Goal: Information Seeking & Learning: Learn about a topic

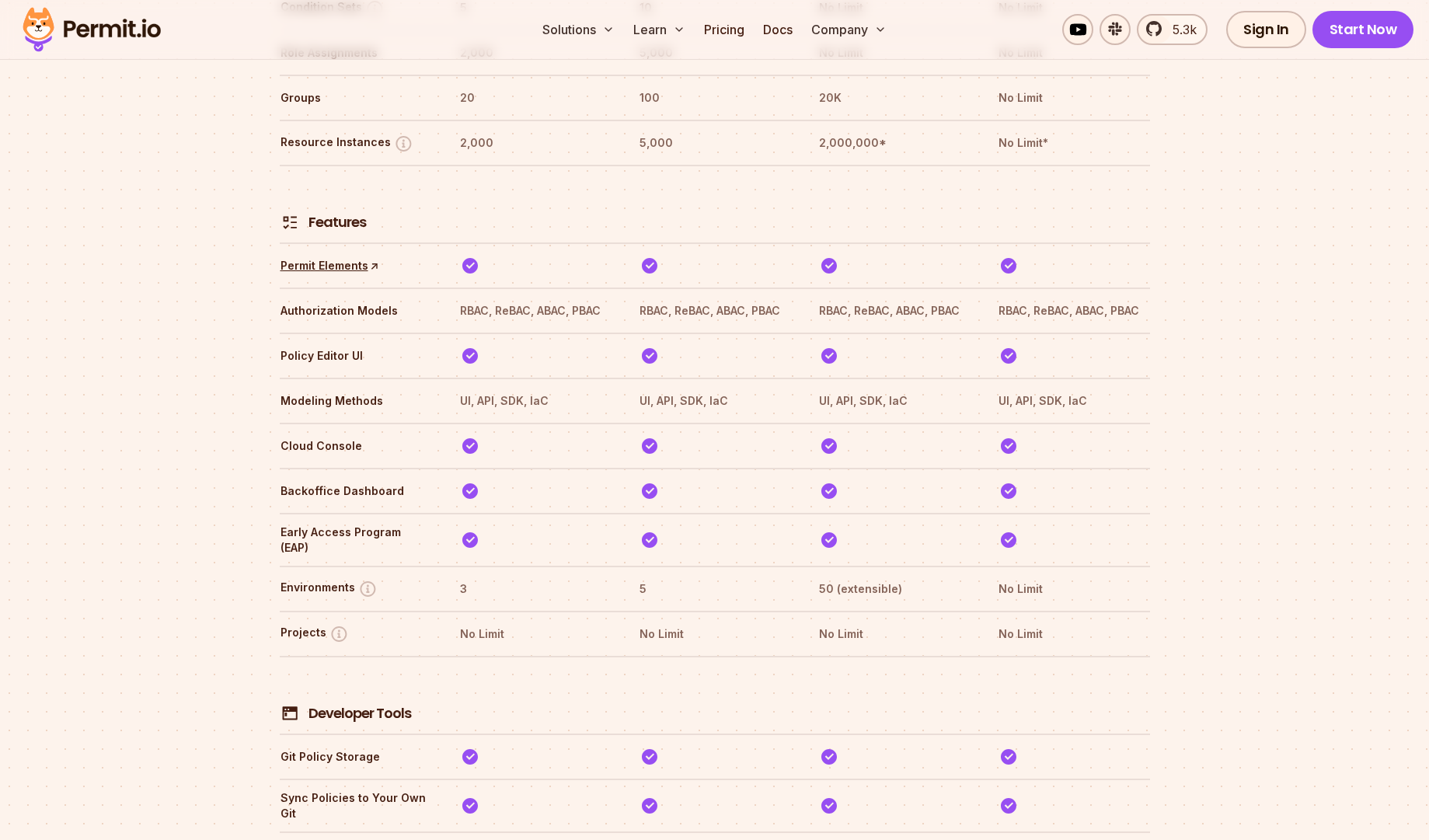
scroll to position [2272, 0]
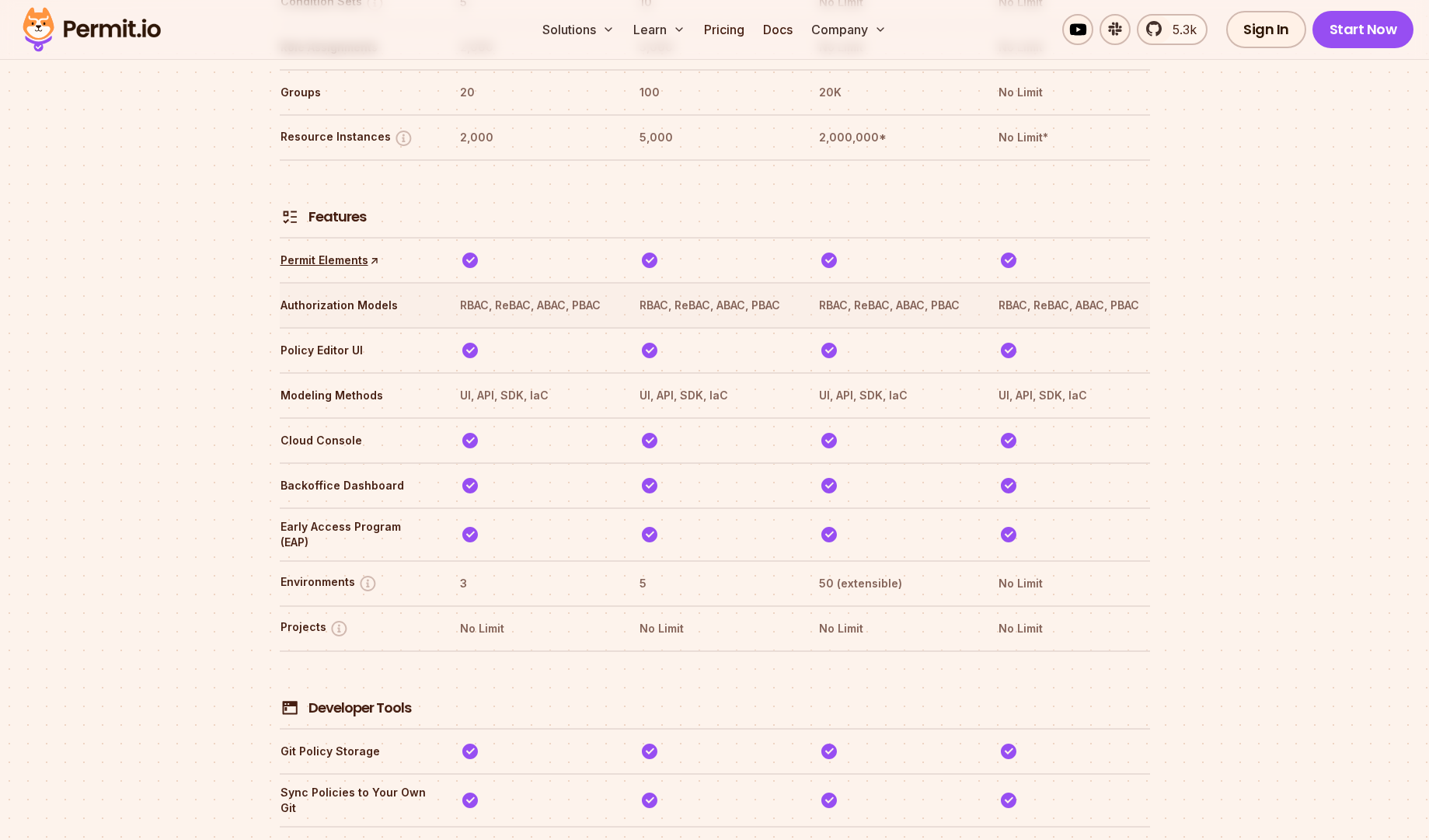
click at [513, 293] on th "RBAC, ReBAC, ABAC, PBAC" at bounding box center [535, 305] width 151 height 25
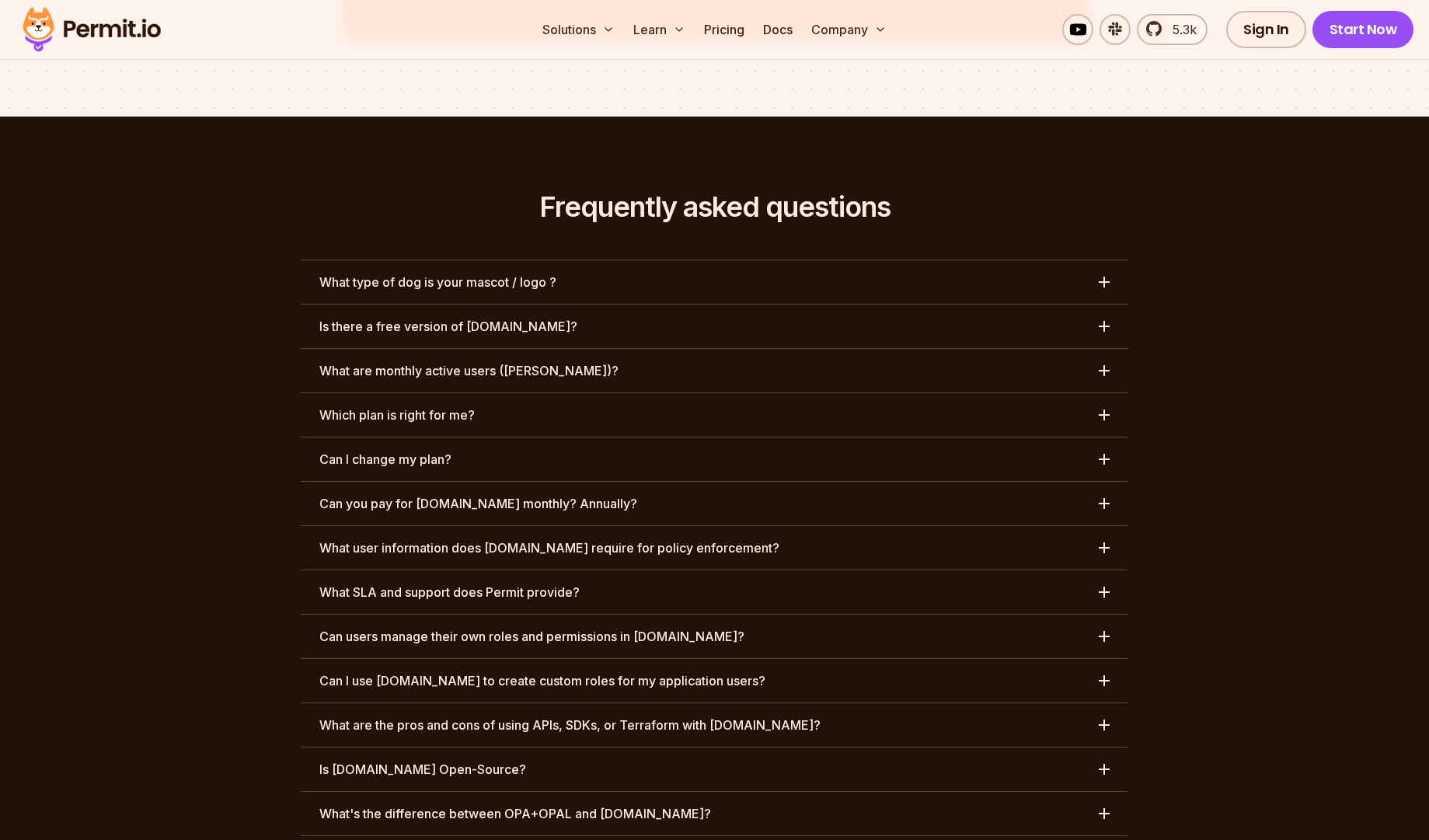
scroll to position [7132, 0]
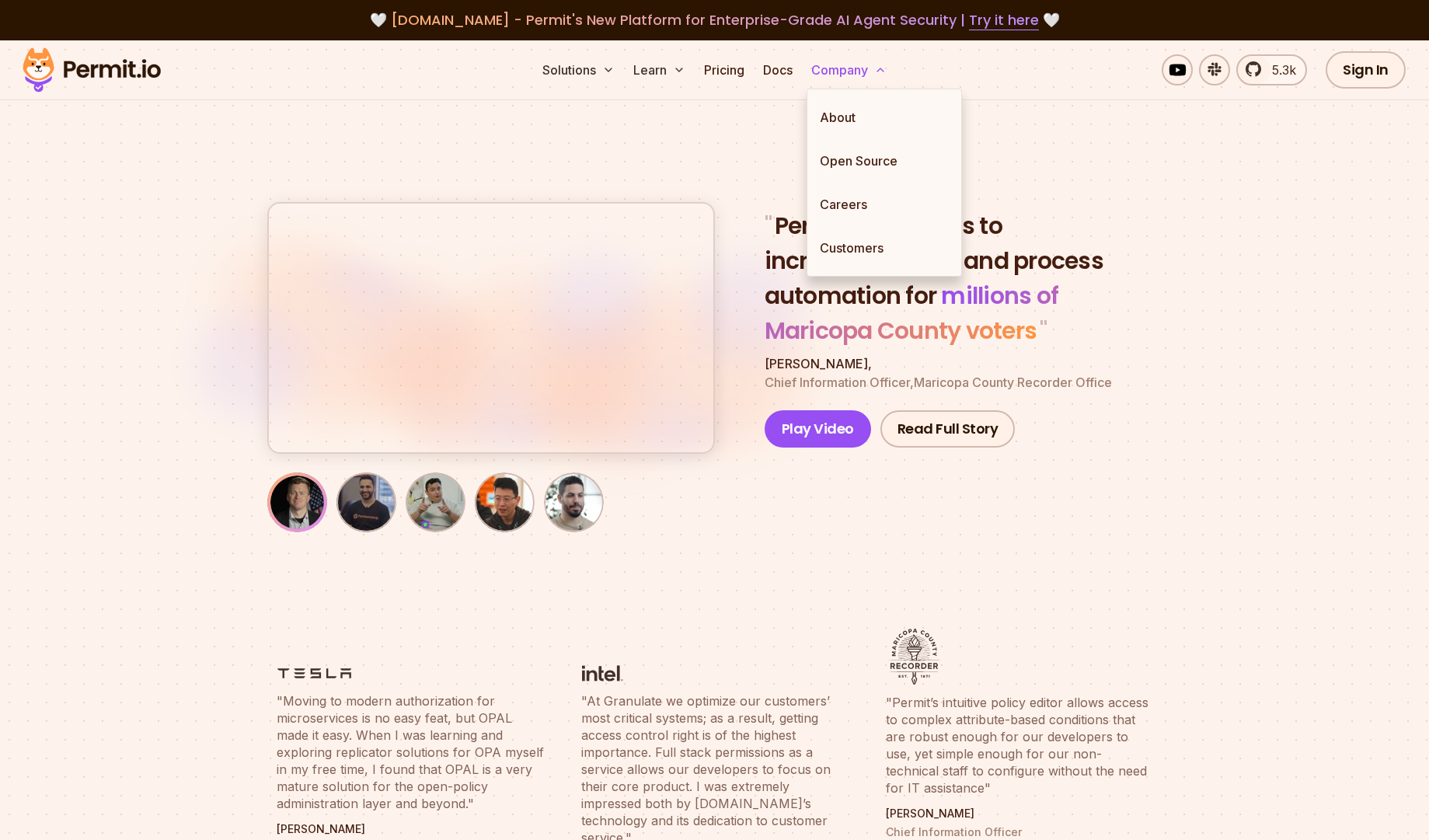
click at [824, 74] on button "Company" at bounding box center [849, 69] width 88 height 31
click at [848, 134] on link "About" at bounding box center [885, 117] width 154 height 44
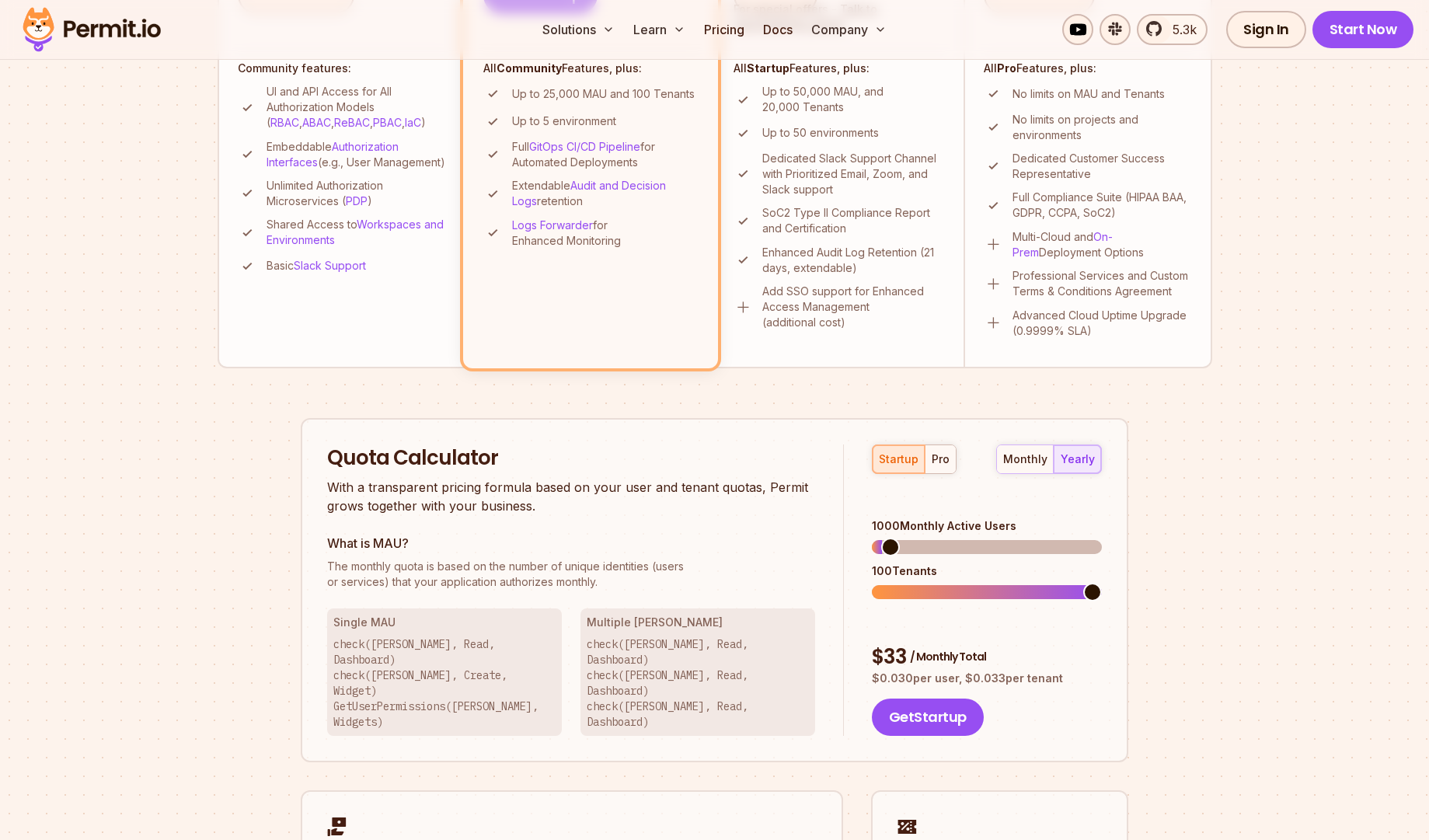
scroll to position [681, 0]
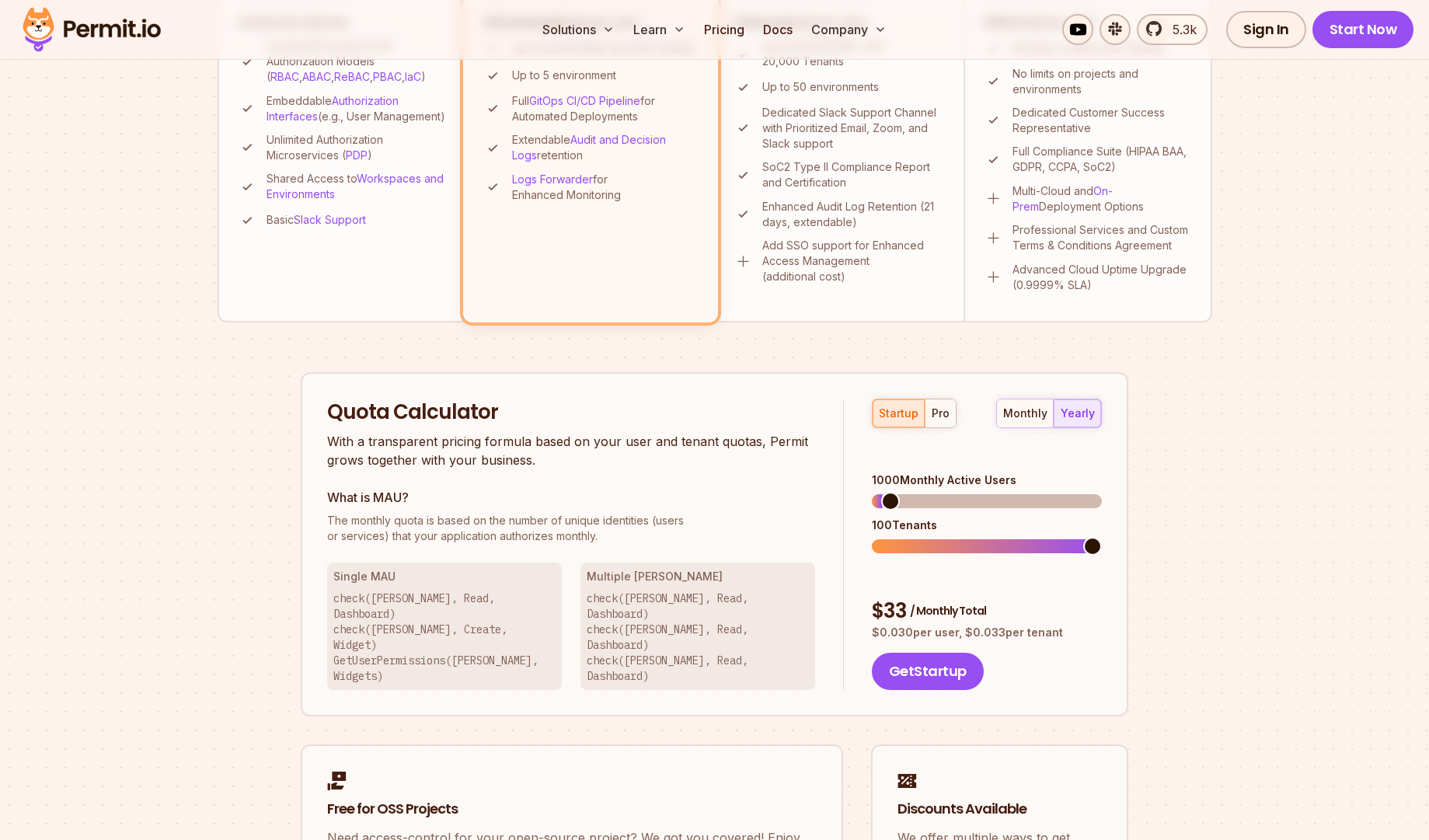
click at [908, 412] on div "startup pro" at bounding box center [914, 413] width 85 height 30
click at [1051, 492] on span at bounding box center [1047, 501] width 19 height 19
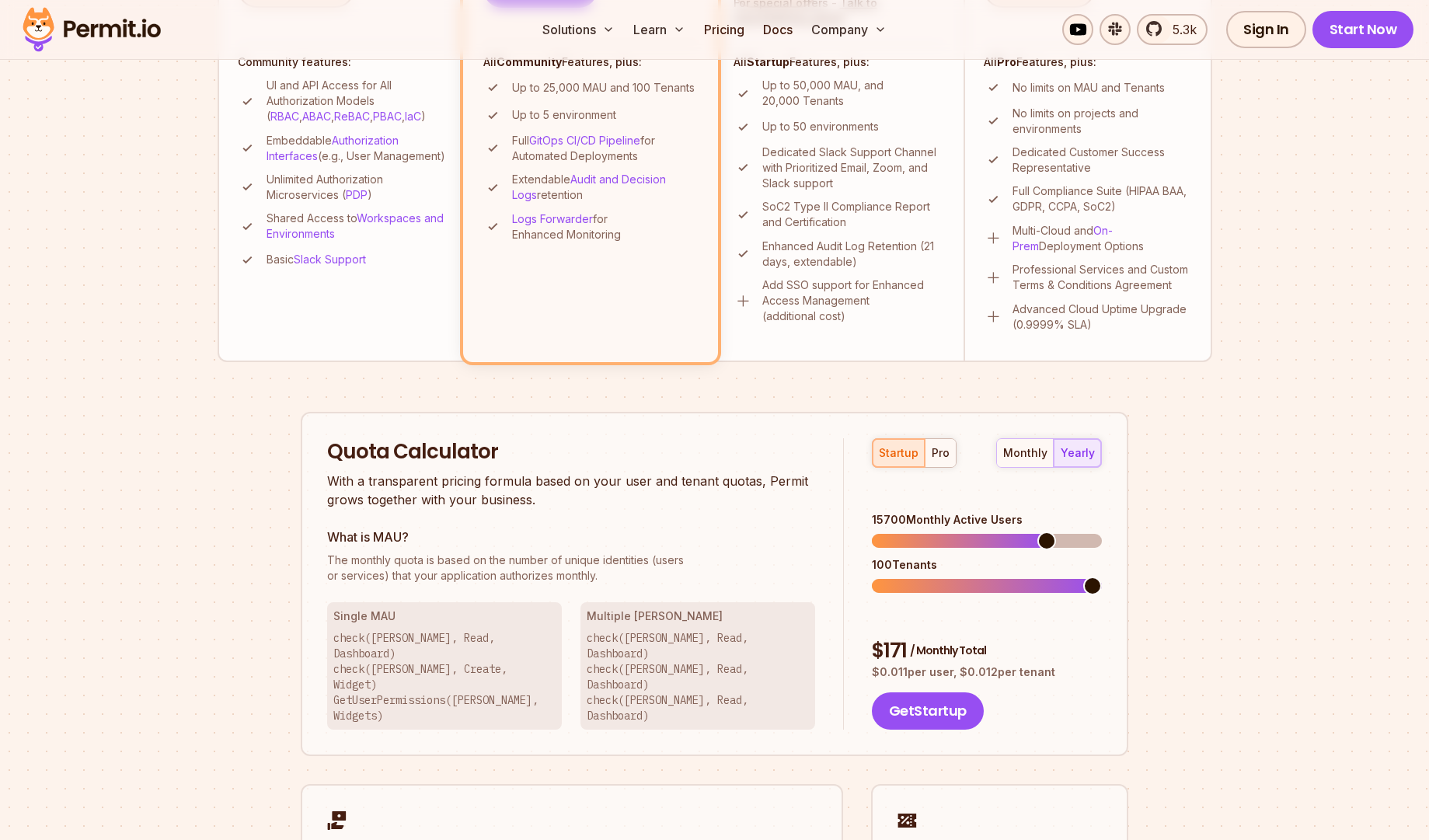
scroll to position [655, 0]
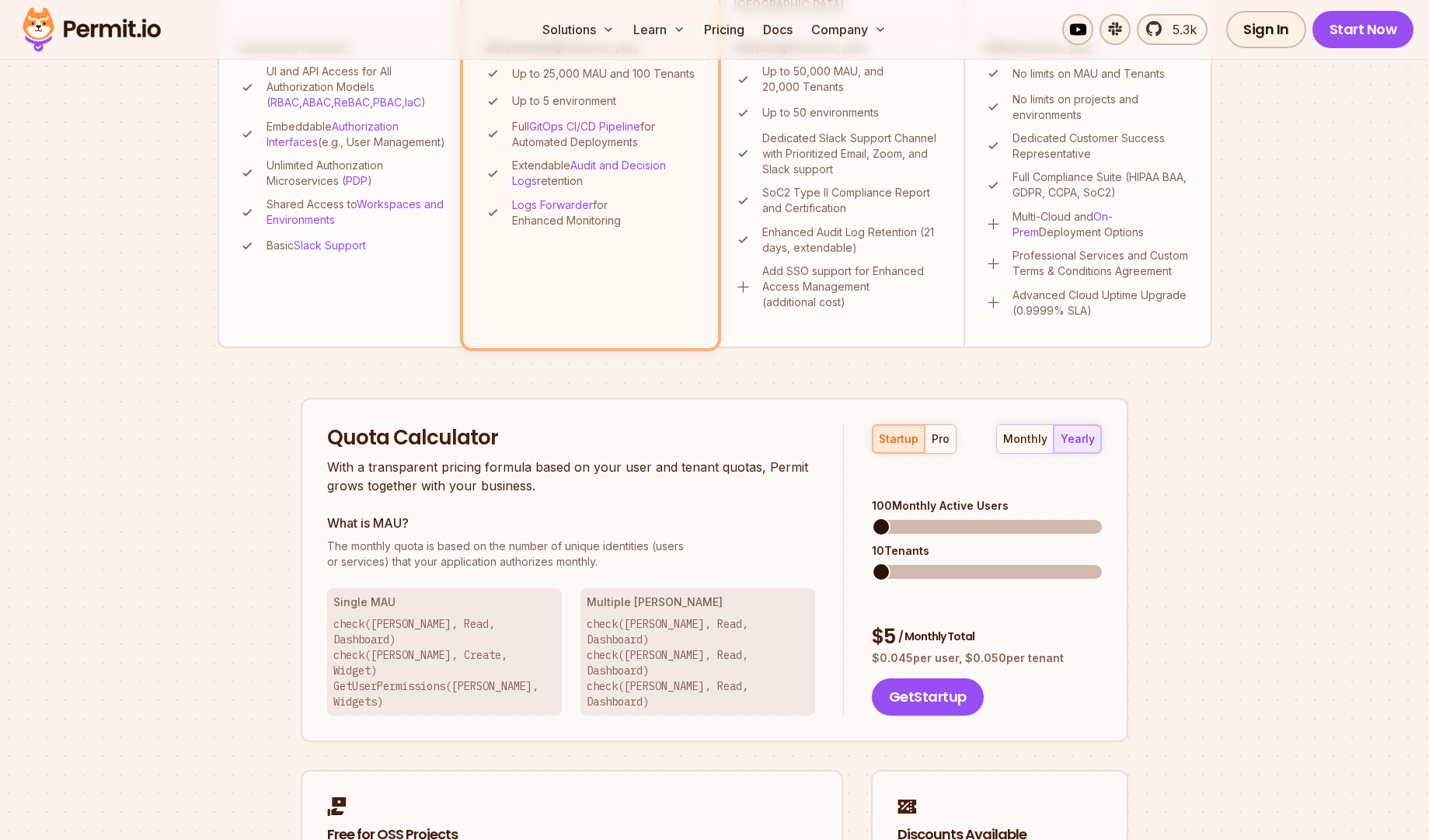
click at [872, 518] on span at bounding box center [881, 527] width 19 height 19
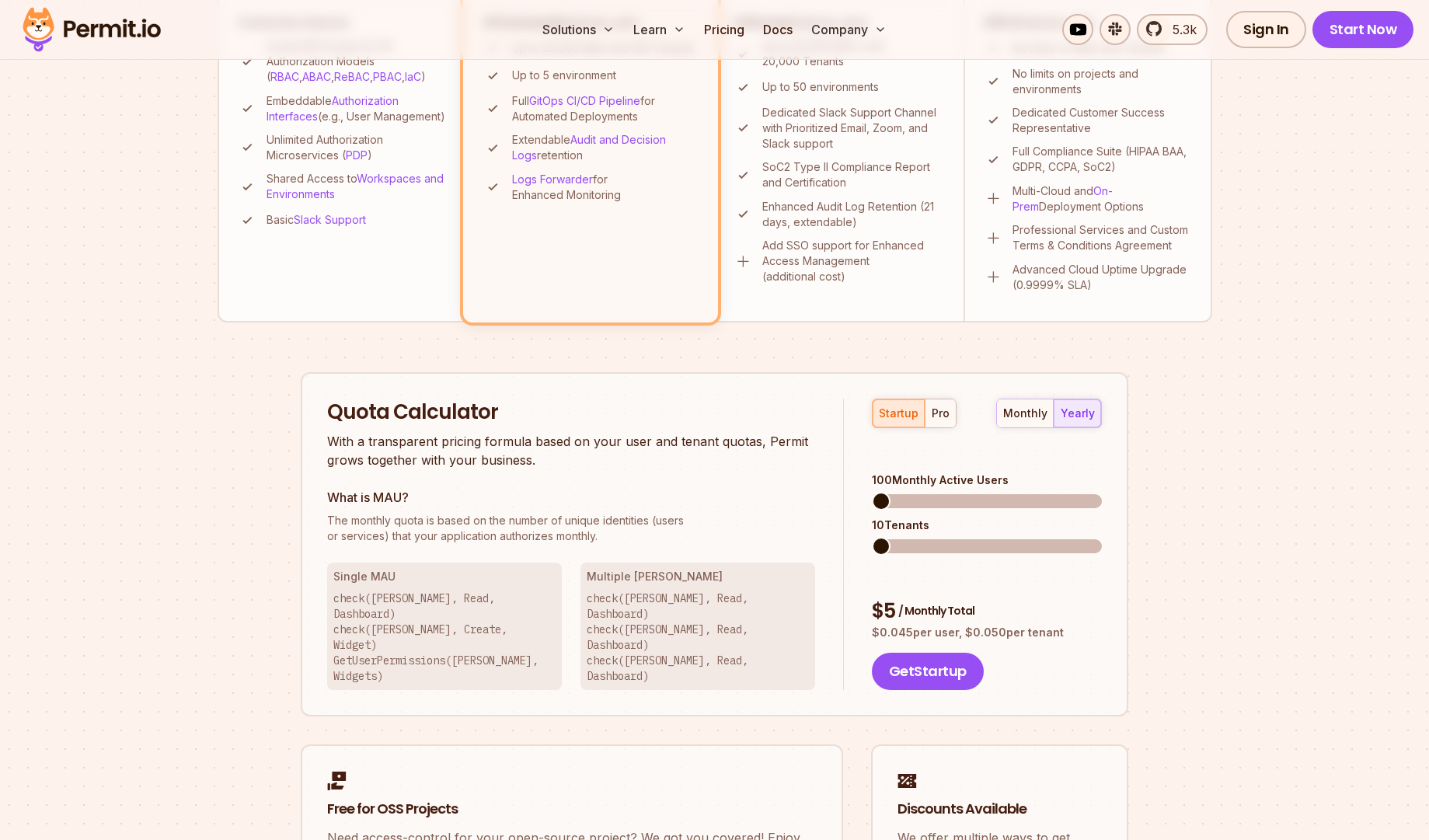
scroll to position [692, 0]
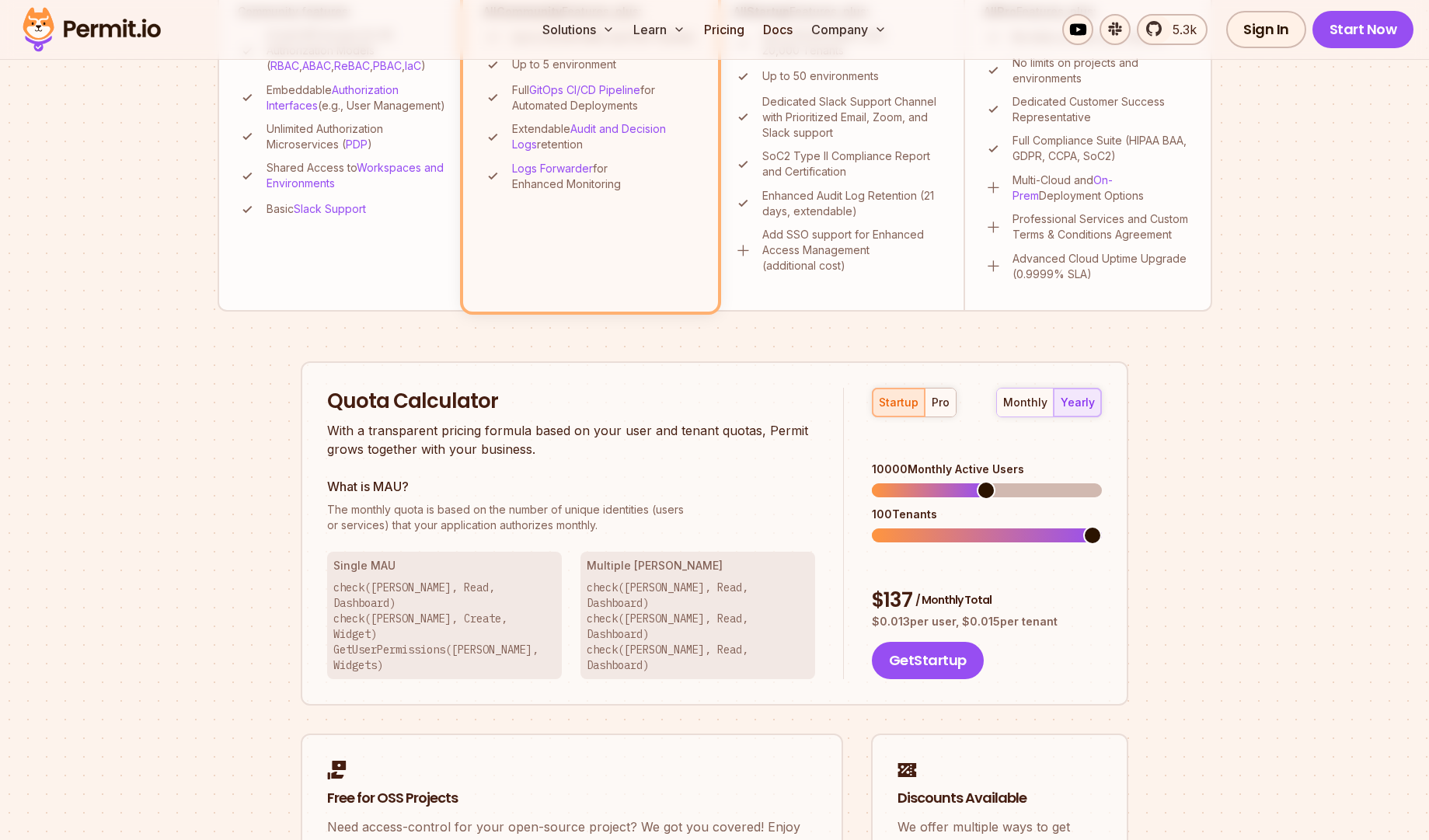
click at [985, 481] on span at bounding box center [986, 490] width 19 height 19
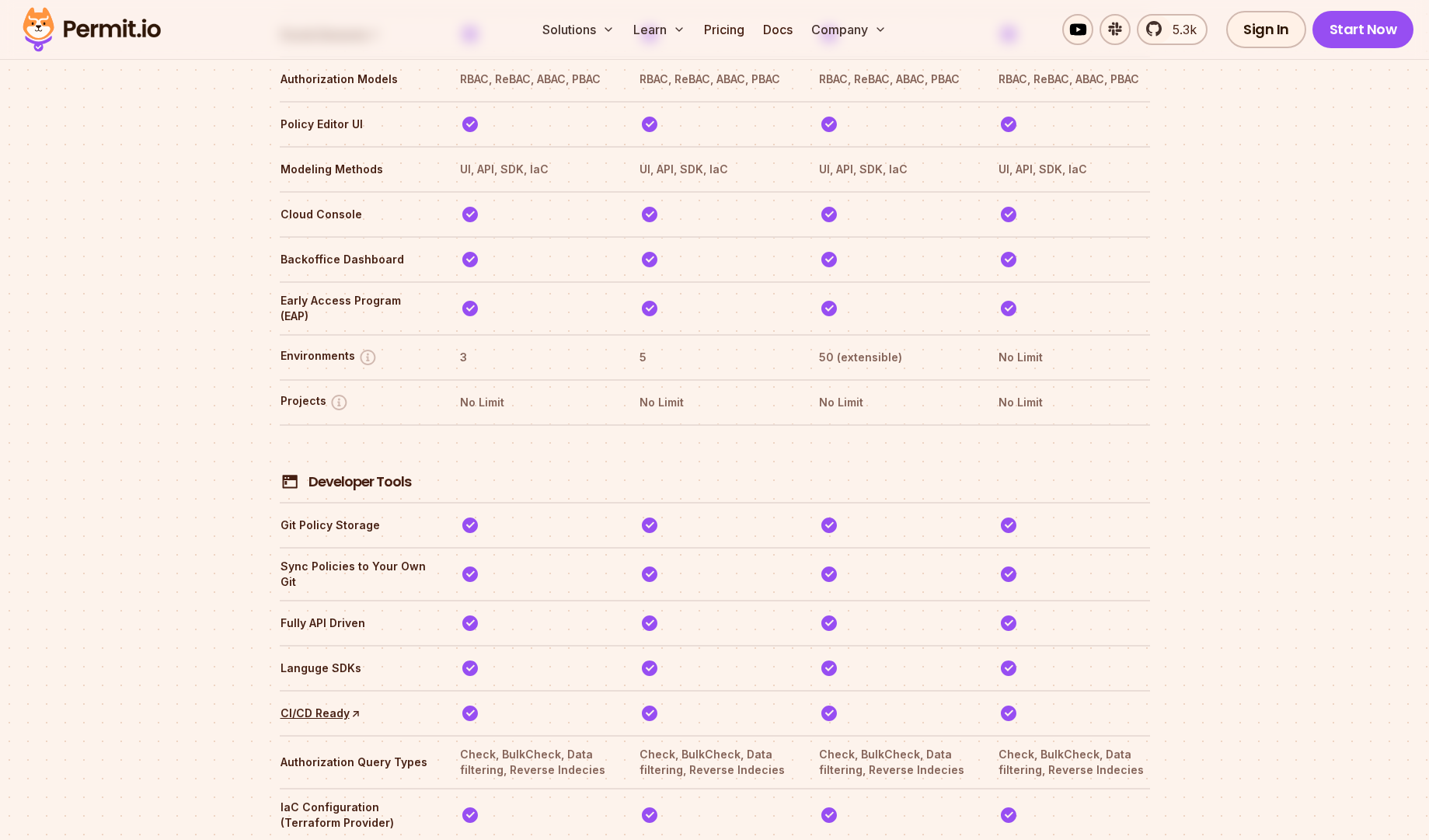
scroll to position [0, 0]
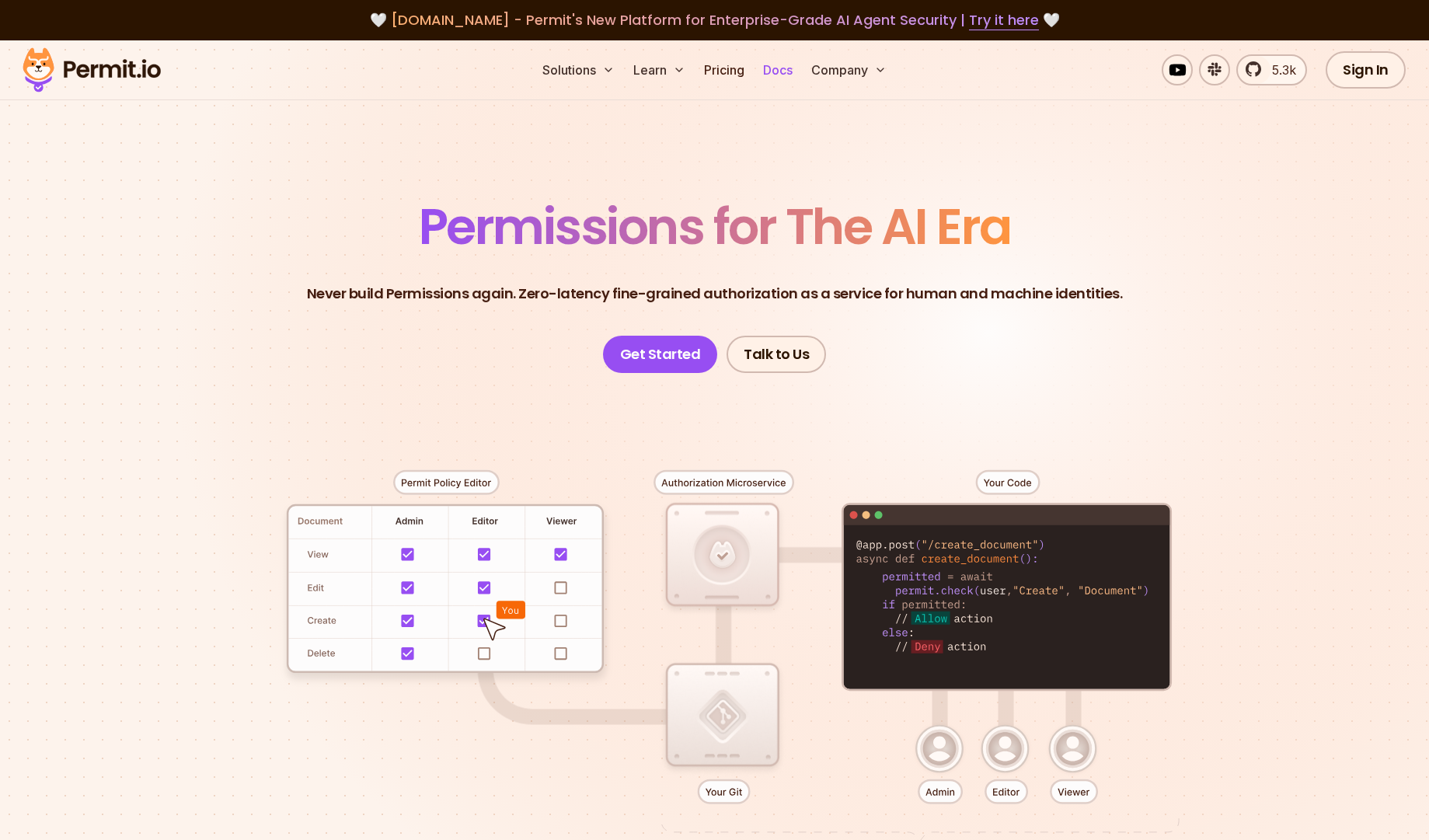
click at [777, 77] on link "Docs" at bounding box center [778, 69] width 42 height 31
